Goal: Information Seeking & Learning: Learn about a topic

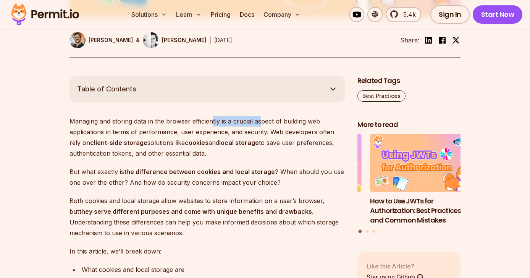
drag, startPoint x: 213, startPoint y: 120, endPoint x: 261, endPoint y: 119, distance: 48.1
click at [261, 119] on p "Managing and storing data in the browser efficiently is a crucial aspect of bui…" at bounding box center [208, 137] width 276 height 43
drag, startPoint x: 280, startPoint y: 121, endPoint x: 319, endPoint y: 122, distance: 38.6
click at [315, 122] on p "Managing and storing data in the browser efficiently is a crucial aspect of bui…" at bounding box center [208, 137] width 276 height 43
drag, startPoint x: 110, startPoint y: 128, endPoint x: 196, endPoint y: 129, distance: 86.7
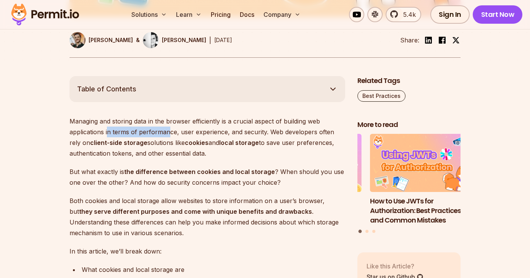
click at [178, 129] on p "Managing and storing data in the browser efficiently is a crucial aspect of bui…" at bounding box center [208, 137] width 276 height 43
drag, startPoint x: 260, startPoint y: 131, endPoint x: 256, endPoint y: 135, distance: 6.0
click at [270, 131] on p "Managing and storing data in the browser efficiently is a crucial aspect of bui…" at bounding box center [208, 137] width 276 height 43
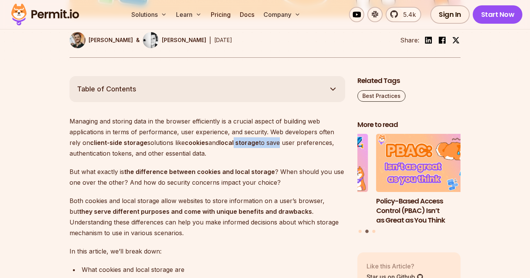
drag, startPoint x: 226, startPoint y: 142, endPoint x: 303, endPoint y: 143, distance: 76.4
click at [312, 142] on p "Managing and storing data in the browser efficiently is a crucial aspect of bui…" at bounding box center [208, 137] width 276 height 43
drag, startPoint x: 154, startPoint y: 144, endPoint x: 167, endPoint y: 146, distance: 13.2
click at [174, 146] on p "Managing and storing data in the browser efficiently is a crucial aspect of bui…" at bounding box center [208, 137] width 276 height 43
click at [167, 148] on p "Managing and storing data in the browser efficiently is a crucial aspect of bui…" at bounding box center [208, 137] width 276 height 43
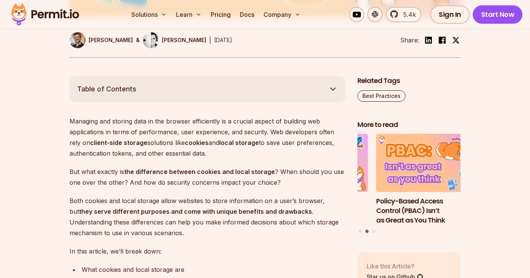
click at [187, 152] on p "Managing and storing data in the browser efficiently is a crucial aspect of bui…" at bounding box center [208, 137] width 276 height 43
drag, startPoint x: 177, startPoint y: 151, endPoint x: 203, endPoint y: 152, distance: 25.6
click at [203, 152] on p "Managing and storing data in the browser efficiently is a crucial aspect of bui…" at bounding box center [208, 137] width 276 height 43
drag, startPoint x: 179, startPoint y: 152, endPoint x: 219, endPoint y: 153, distance: 40.5
click at [220, 152] on p "Managing and storing data in the browser efficiently is a crucial aspect of bui…" at bounding box center [208, 137] width 276 height 43
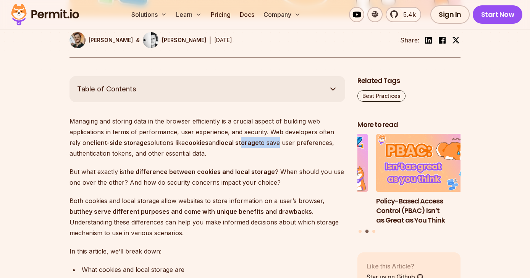
click at [270, 147] on p "Managing and storing data in the browser efficiently is a crucial aspect of bui…" at bounding box center [208, 137] width 276 height 43
drag, startPoint x: 100, startPoint y: 152, endPoint x: 147, endPoint y: 154, distance: 47.0
click at [152, 155] on p "Managing and storing data in the browser efficiently is a crucial aspect of bui…" at bounding box center [208, 137] width 276 height 43
drag, startPoint x: 168, startPoint y: 151, endPoint x: 194, endPoint y: 151, distance: 26.4
click at [194, 151] on p "Managing and storing data in the browser efficiently is a crucial aspect of bui…" at bounding box center [208, 137] width 276 height 43
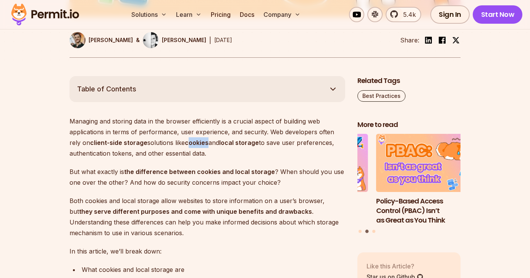
drag, startPoint x: 183, startPoint y: 139, endPoint x: 204, endPoint y: 141, distance: 20.4
click at [209, 141] on p "Managing and storing data in the browser efficiently is a crucial aspect of bui…" at bounding box center [208, 137] width 276 height 43
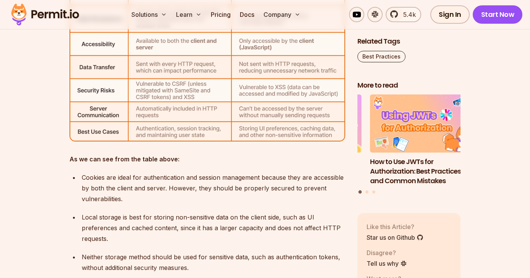
scroll to position [2777, 0]
